Goal: Task Accomplishment & Management: Use online tool/utility

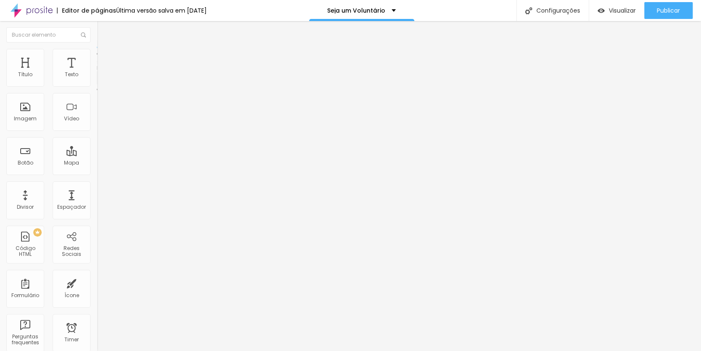
click at [97, 55] on li "Estilo" at bounding box center [145, 53] width 97 height 8
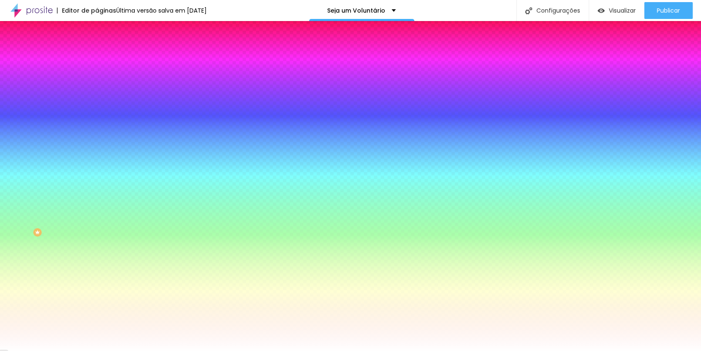
click at [97, 57] on li "Avançado" at bounding box center [145, 61] width 97 height 8
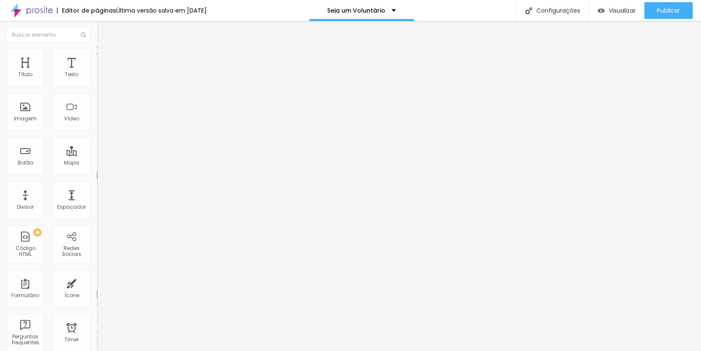
click at [104, 57] on span "Estilo" at bounding box center [110, 54] width 13 height 7
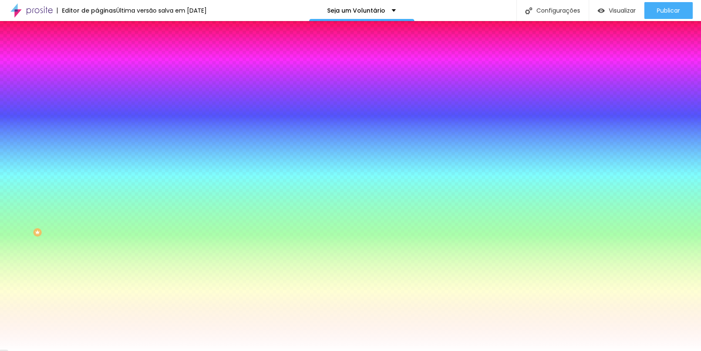
click at [97, 48] on img at bounding box center [101, 44] width 8 height 8
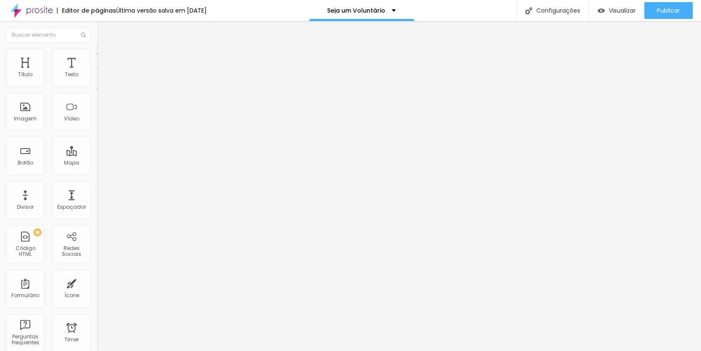
click at [103, 33] on img "button" at bounding box center [106, 30] width 7 height 7
click at [103, 31] on img "button" at bounding box center [106, 30] width 7 height 7
click at [103, 30] on img "button" at bounding box center [106, 30] width 7 height 7
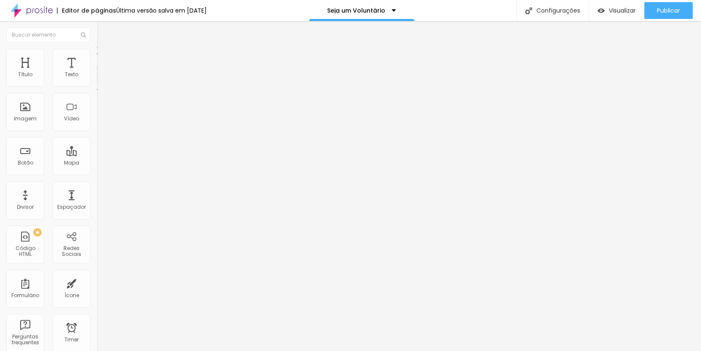
click at [103, 30] on img "button" at bounding box center [106, 30] width 7 height 7
drag, startPoint x: 12, startPoint y: 30, endPoint x: 21, endPoint y: 60, distance: 31.4
click at [103, 30] on img "button" at bounding box center [106, 30] width 7 height 7
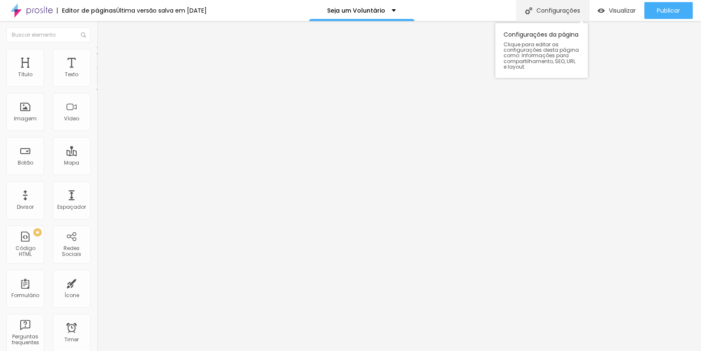
click at [547, 8] on div "Configurações" at bounding box center [552, 10] width 72 height 21
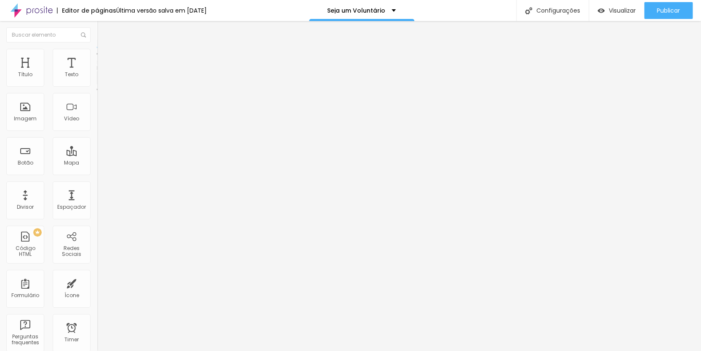
click at [31, 6] on img at bounding box center [32, 10] width 42 height 21
